Goal: Task Accomplishment & Management: Use online tool/utility

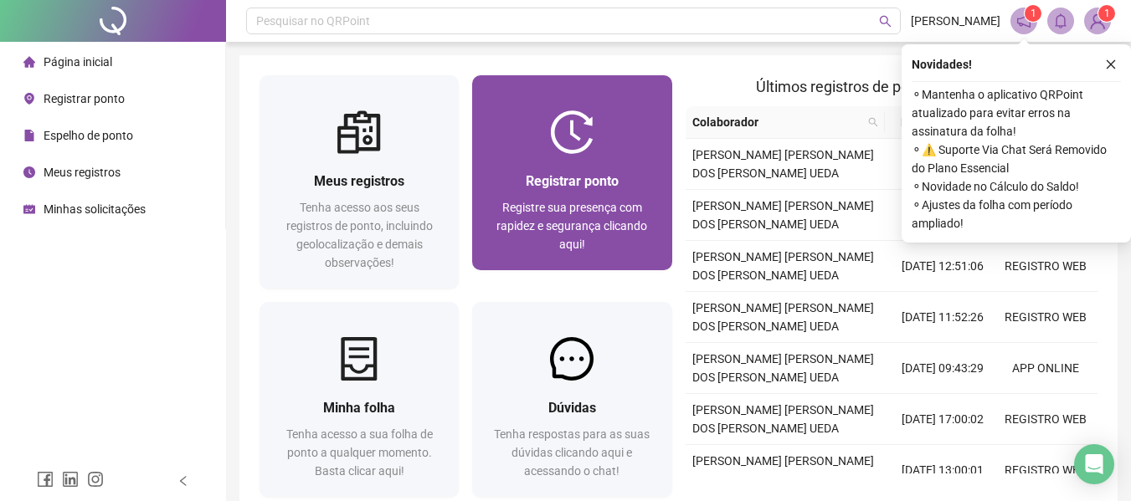
click at [609, 154] on div "Registrar ponto Registre sua presença com rapidez e segurança clicando aqui!" at bounding box center [571, 212] width 199 height 116
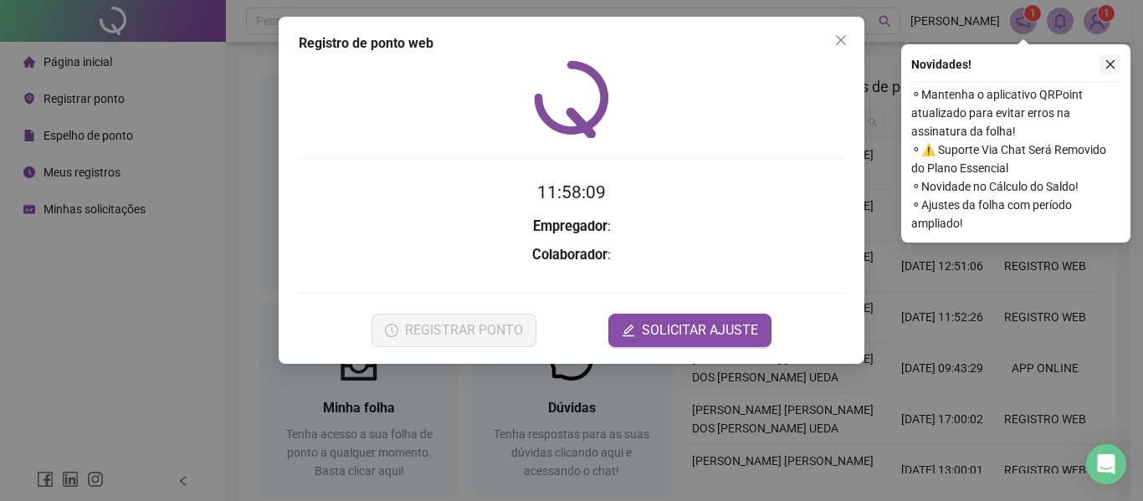
click at [1112, 58] on button "button" at bounding box center [1111, 64] width 20 height 20
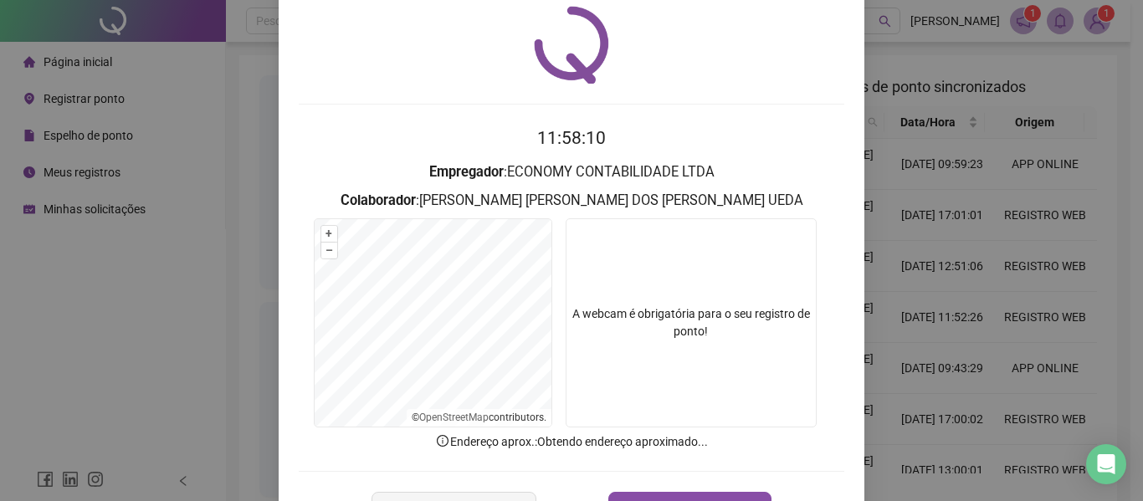
scroll to position [84, 0]
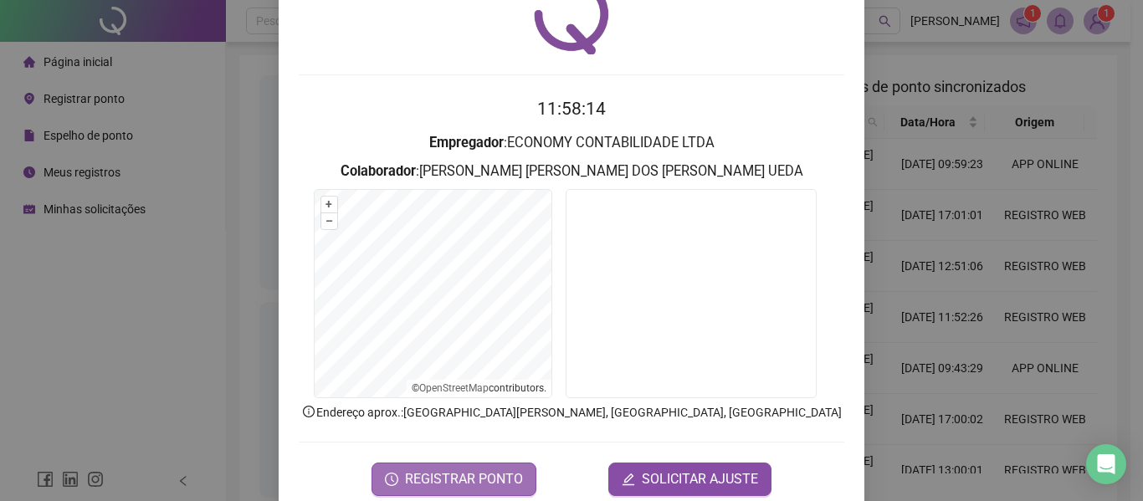
click at [491, 477] on span "REGISTRAR PONTO" at bounding box center [464, 480] width 118 height 20
